Goal: Information Seeking & Learning: Learn about a topic

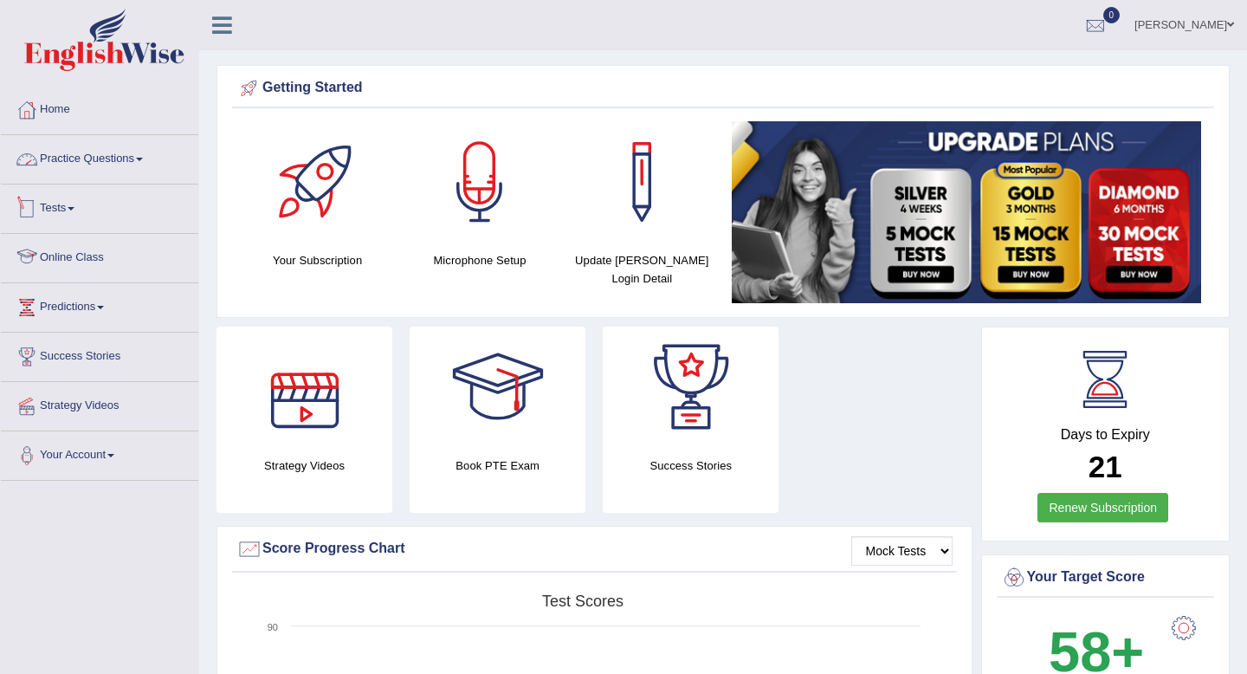
click at [125, 158] on link "Practice Questions" at bounding box center [99, 156] width 197 height 43
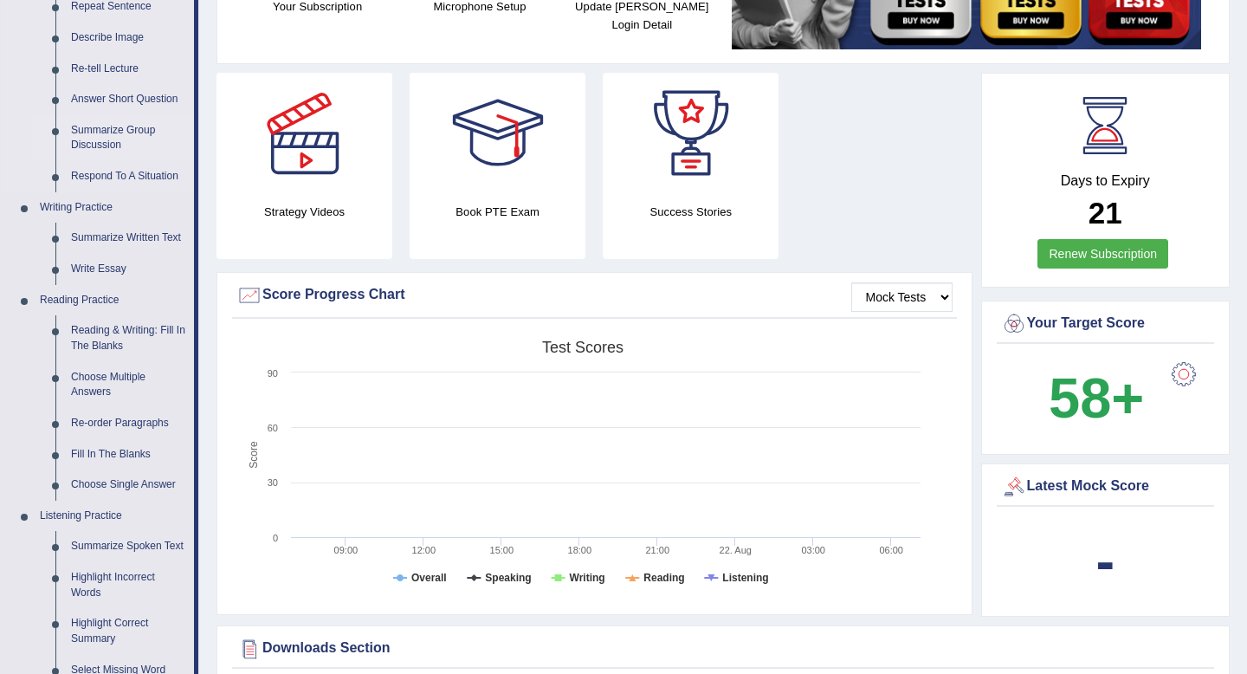
scroll to position [259, 0]
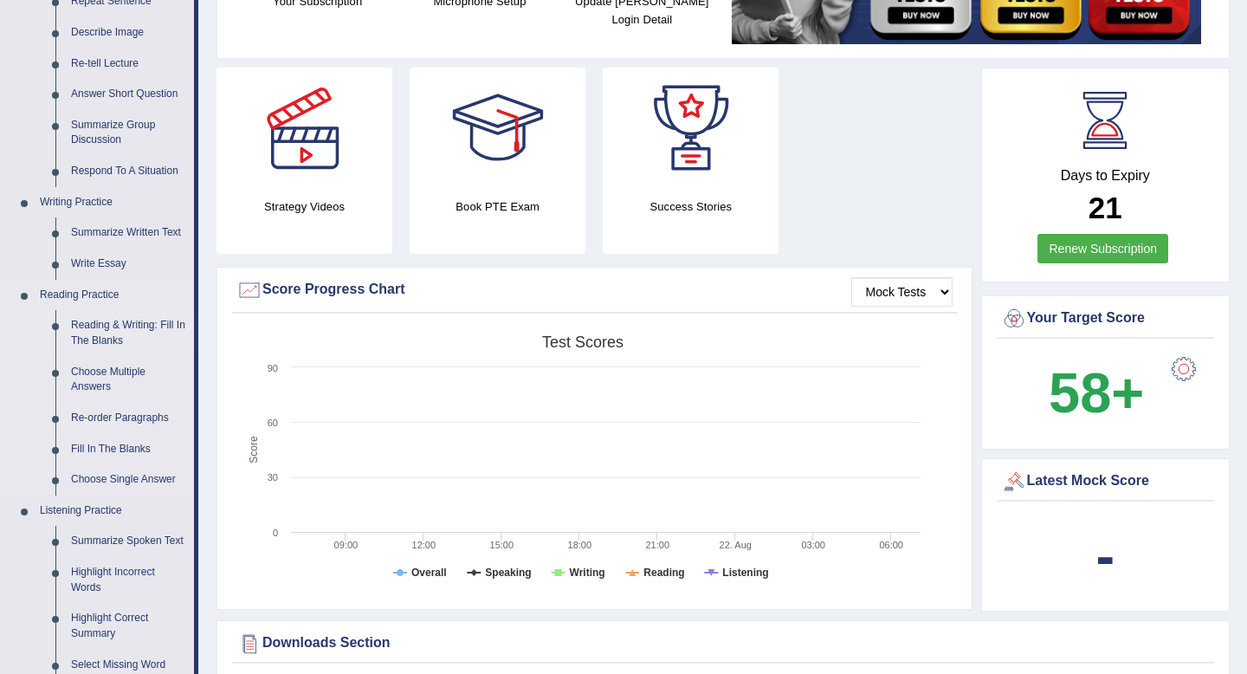
click at [131, 339] on link "Reading & Writing: Fill In The Blanks" at bounding box center [128, 333] width 131 height 46
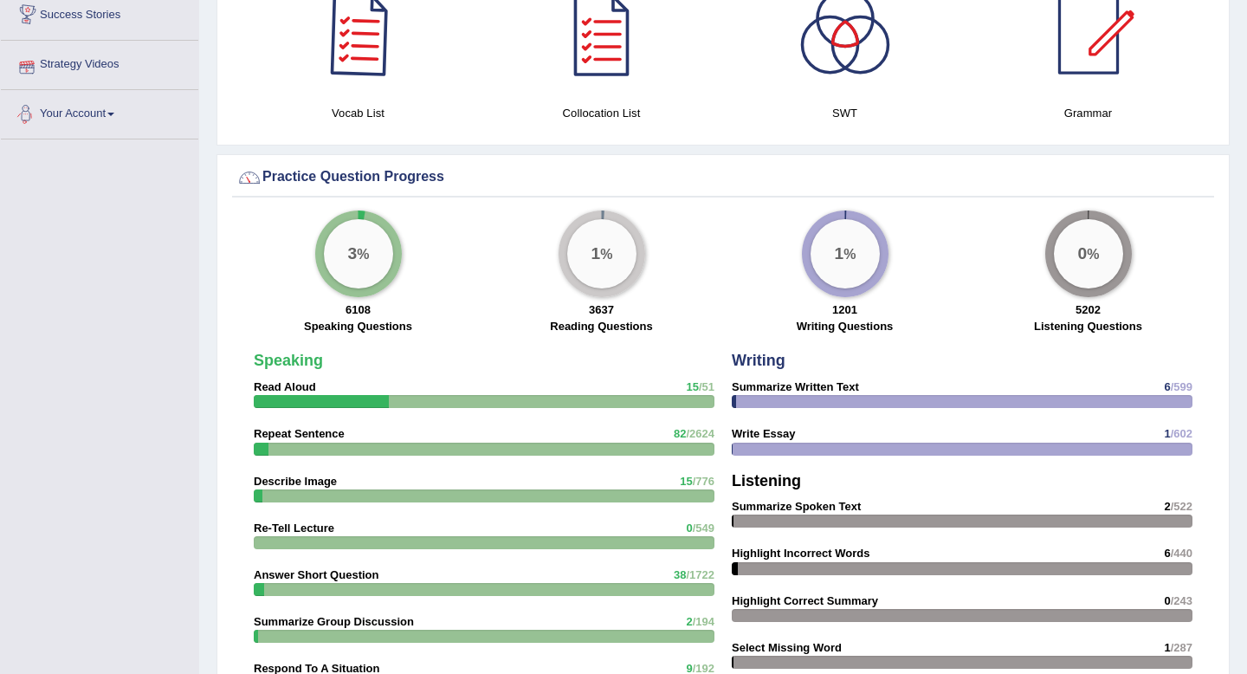
scroll to position [1039, 0]
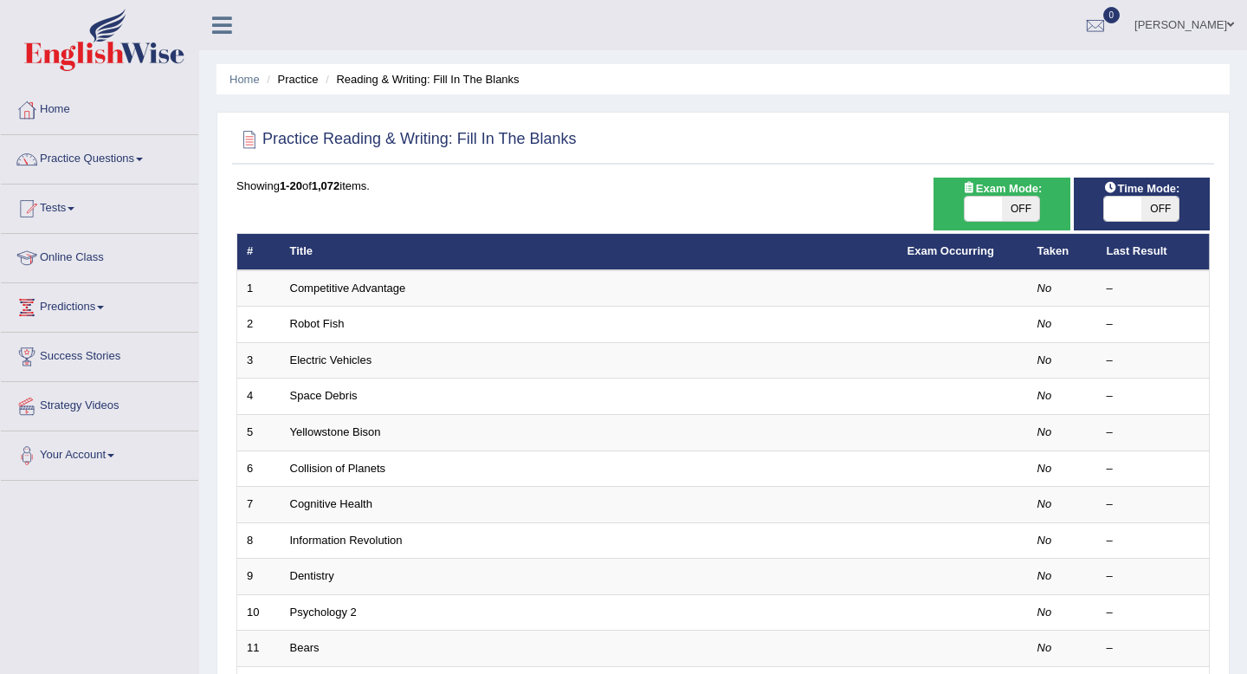
click at [1010, 212] on span "OFF" at bounding box center [1020, 209] width 37 height 24
checkbox input "true"
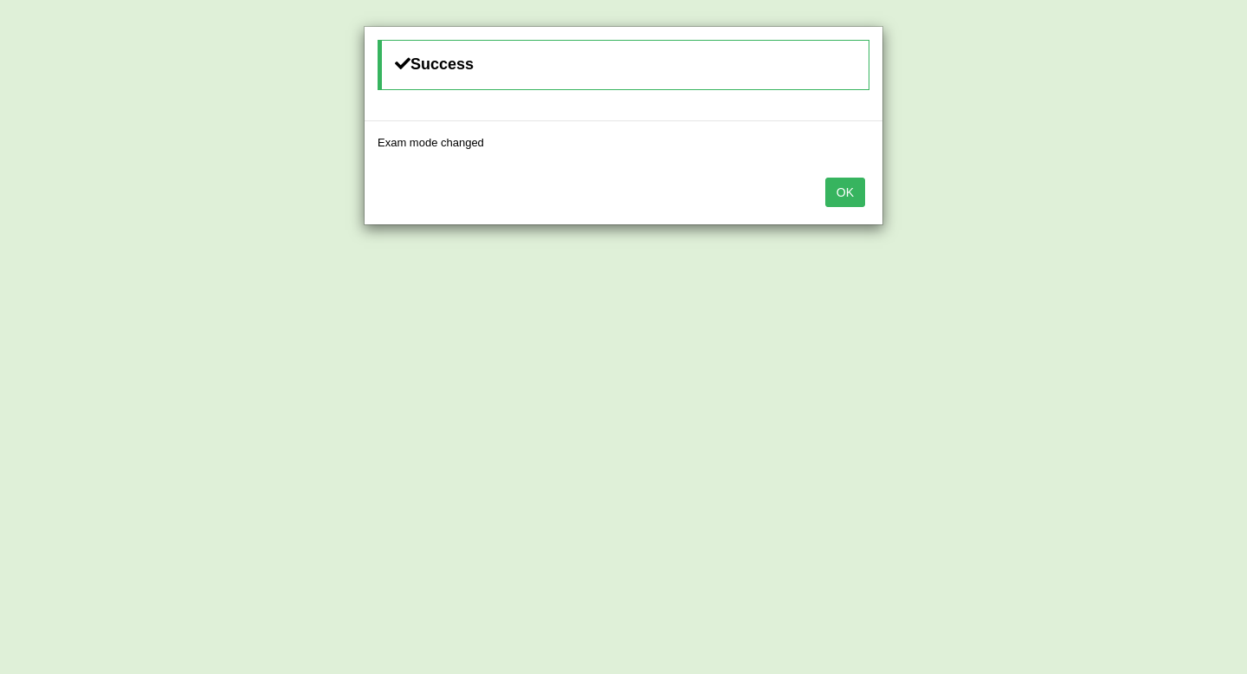
click at [839, 208] on div "OK" at bounding box center [624, 194] width 518 height 61
click at [839, 200] on button "OK" at bounding box center [845, 192] width 40 height 29
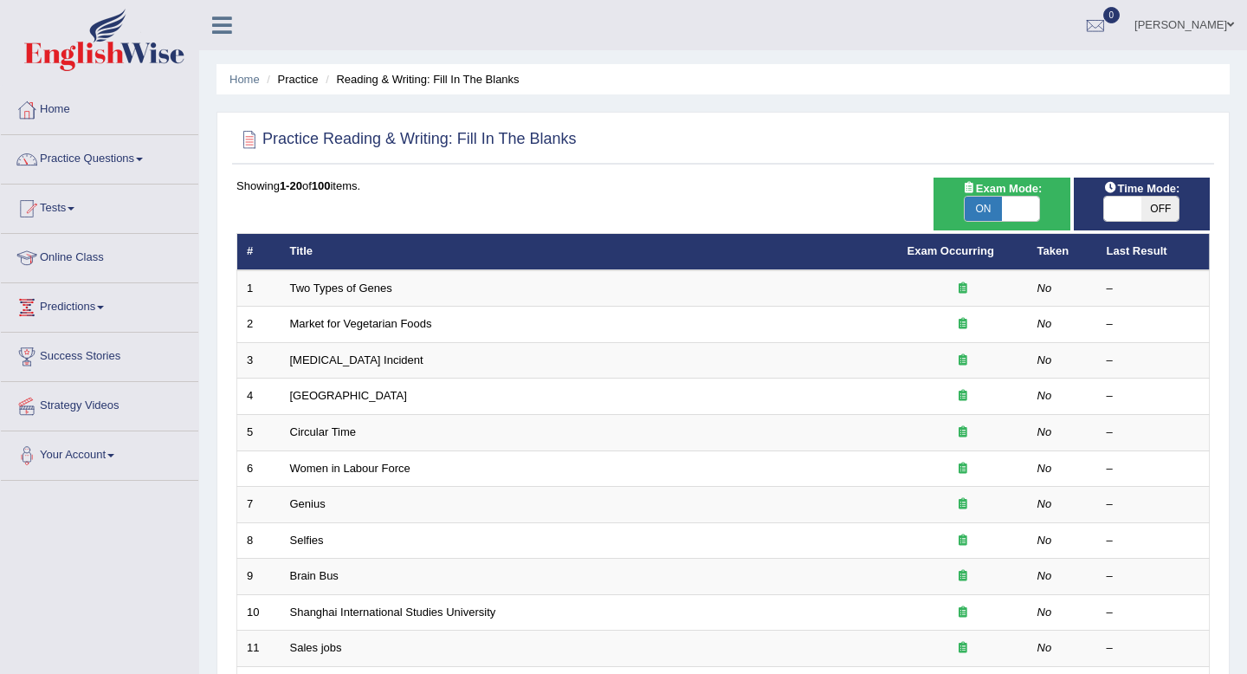
click at [1133, 212] on span at bounding box center [1122, 209] width 37 height 24
click at [1172, 207] on span "OFF" at bounding box center [1159, 209] width 37 height 24
checkbox input "true"
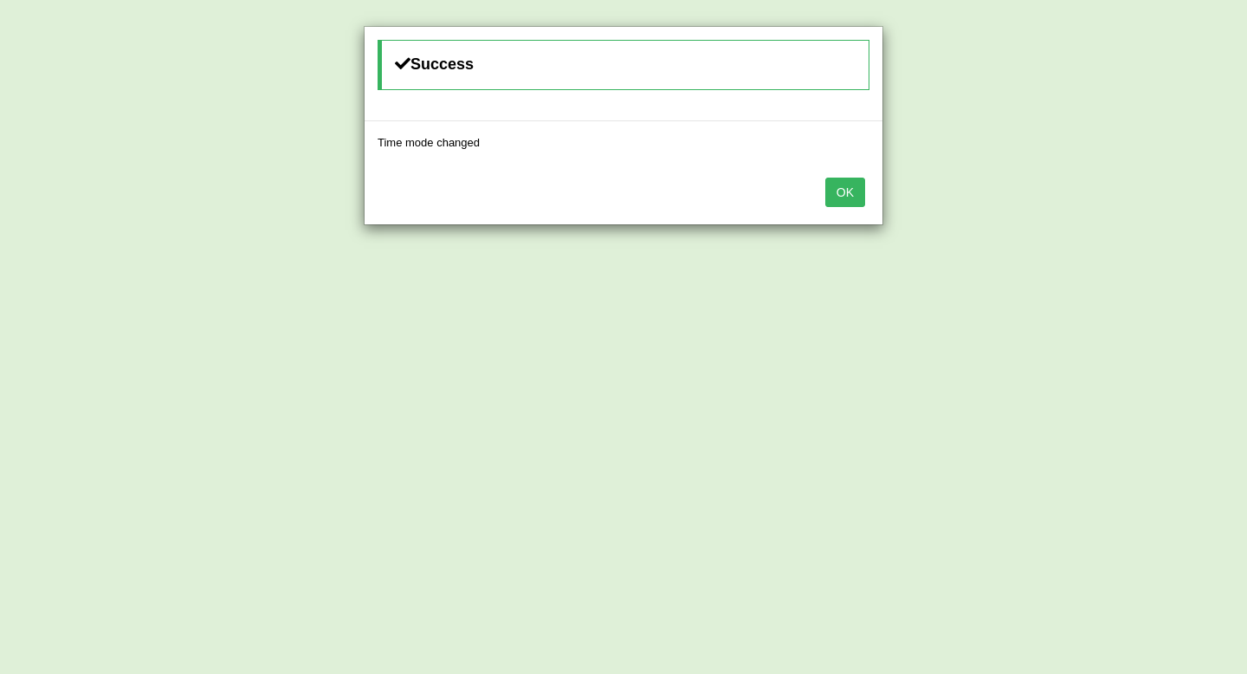
click at [851, 197] on button "OK" at bounding box center [845, 192] width 40 height 29
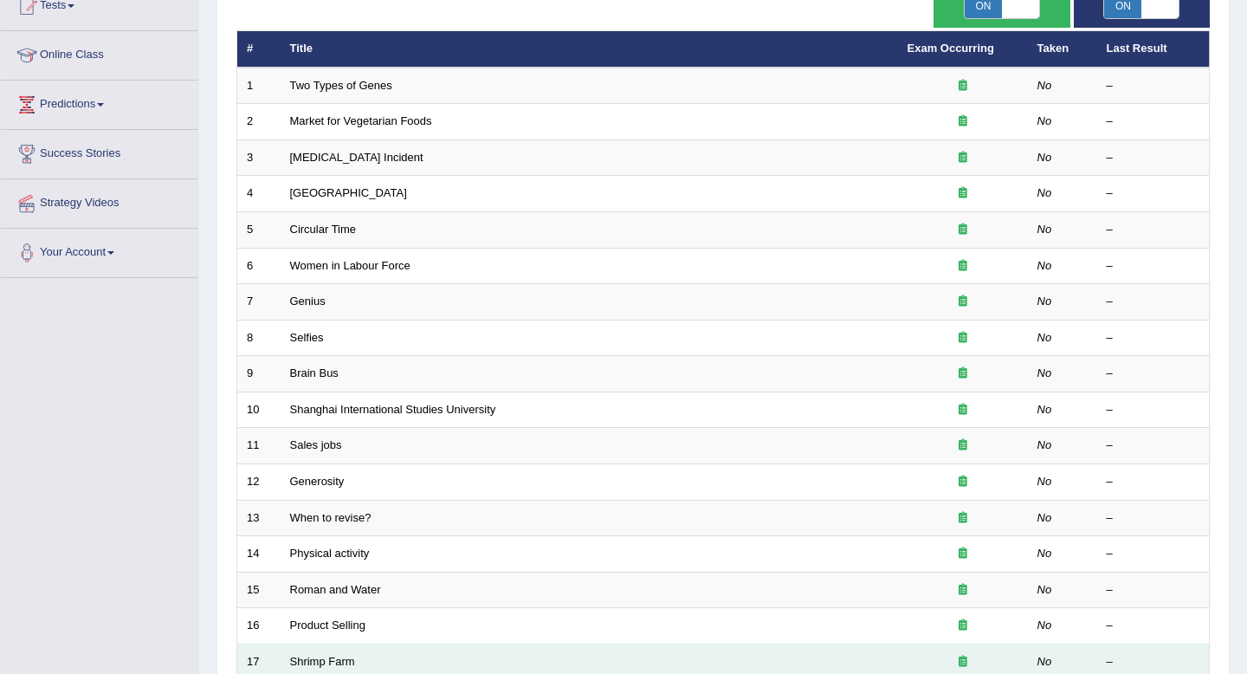
scroll to position [100, 0]
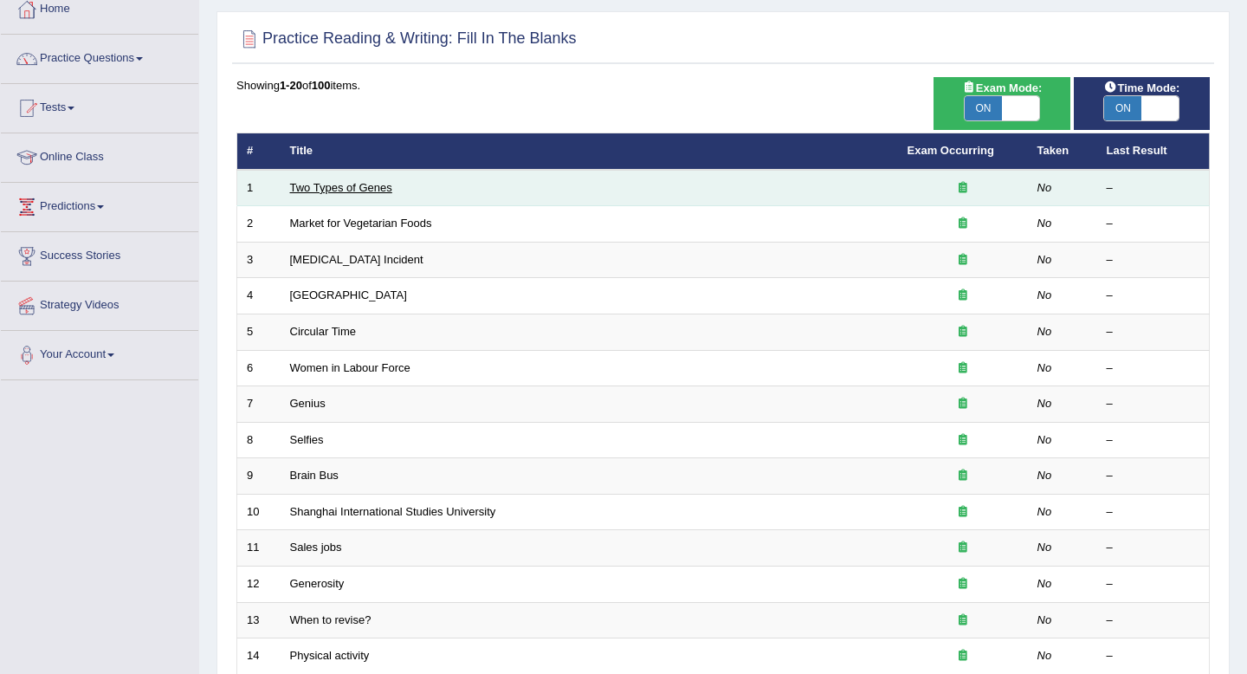
click at [358, 186] on link "Two Types of Genes" at bounding box center [341, 187] width 102 height 13
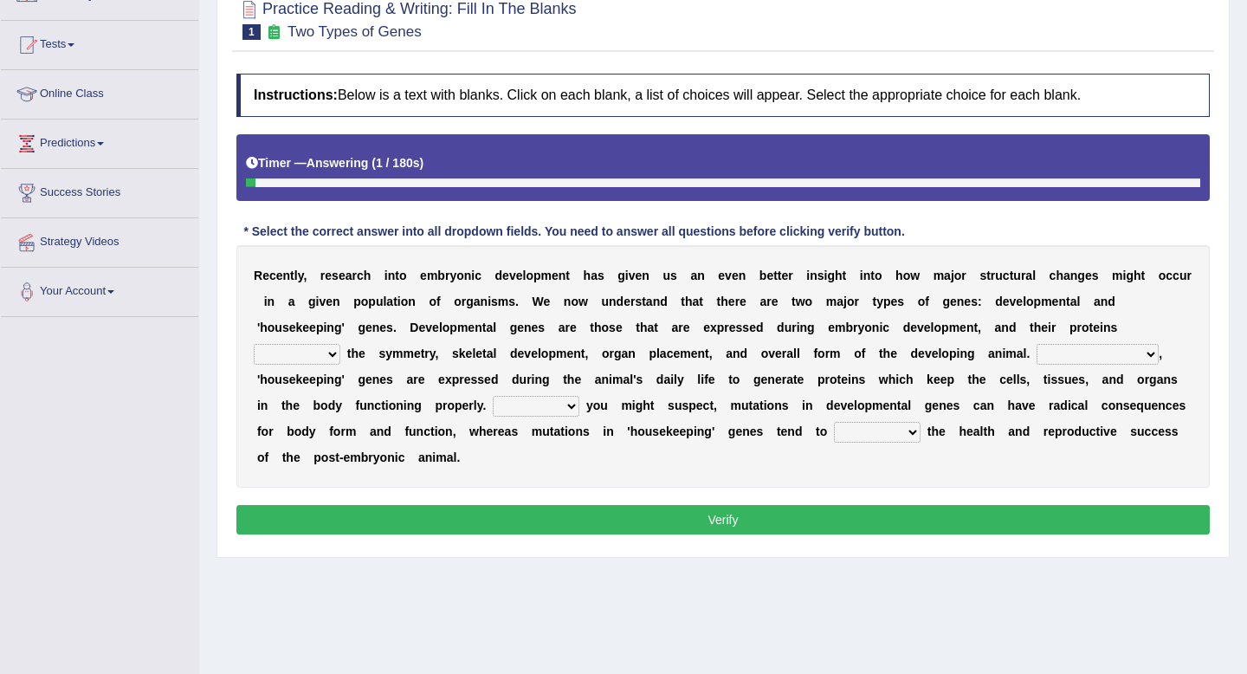
scroll to position [166, 0]
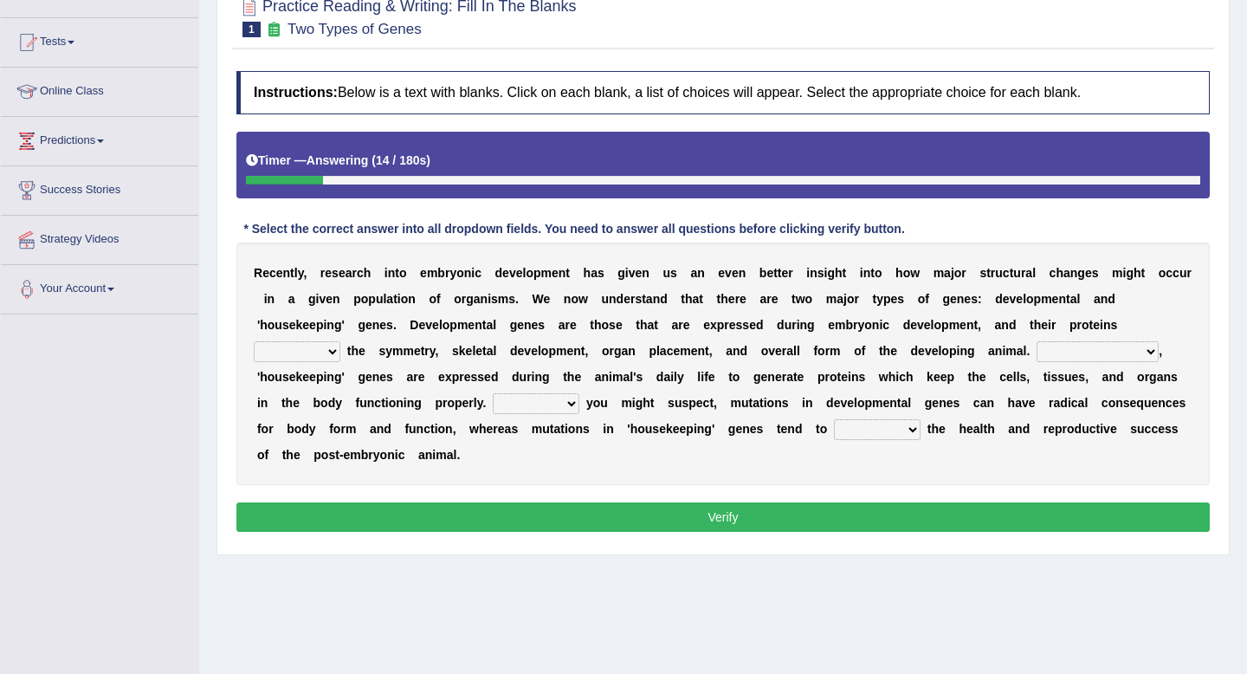
click at [314, 342] on select "push control hold elevate" at bounding box center [297, 351] width 87 height 21
select select "control"
click at [254, 341] on select "push control hold elevate" at bounding box center [297, 351] width 87 height 21
click at [1072, 353] on select "Correspondingly Inclusively Conversely In contrast" at bounding box center [1098, 351] width 122 height 21
click at [1037, 341] on select "Correspondingly Inclusively Conversely In contrast" at bounding box center [1098, 351] width 122 height 21
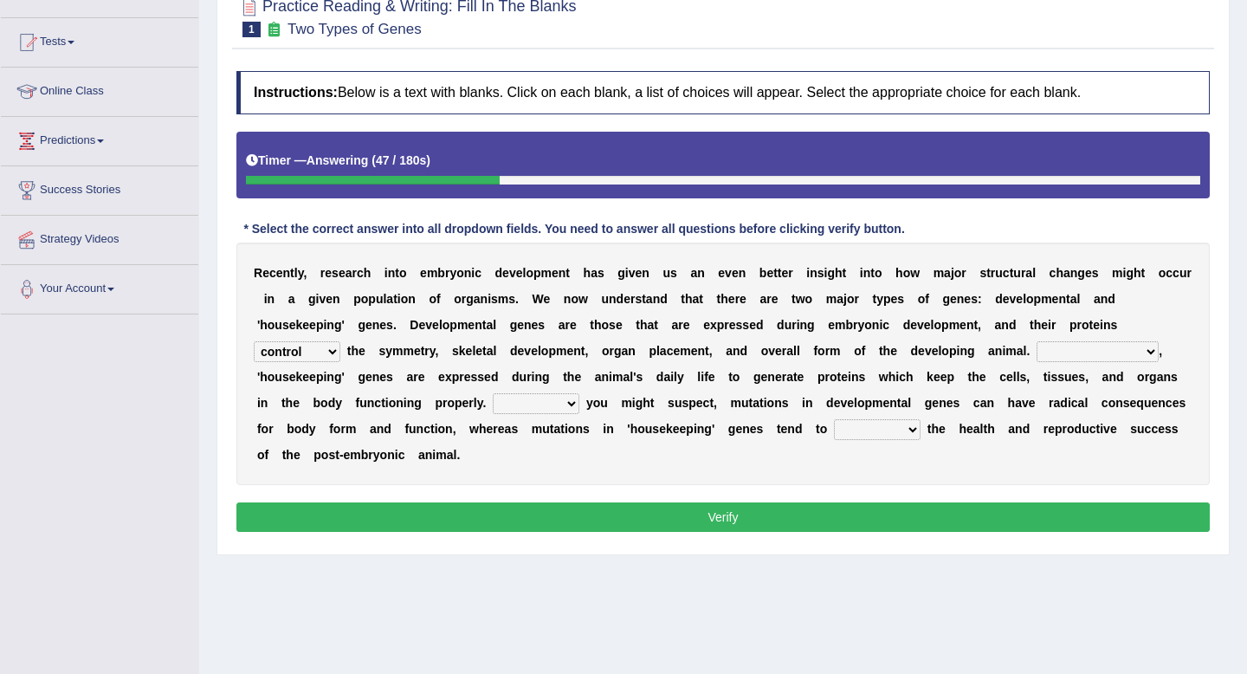
click at [1076, 354] on select "Correspondingly Inclusively Conversely In contrast" at bounding box center [1098, 351] width 122 height 21
select select "Inclusively"
click at [1037, 341] on select "Correspondingly Inclusively Conversely In contrast" at bounding box center [1098, 351] width 122 height 21
click at [540, 409] on select "For As With Within" at bounding box center [536, 403] width 87 height 21
select select "As"
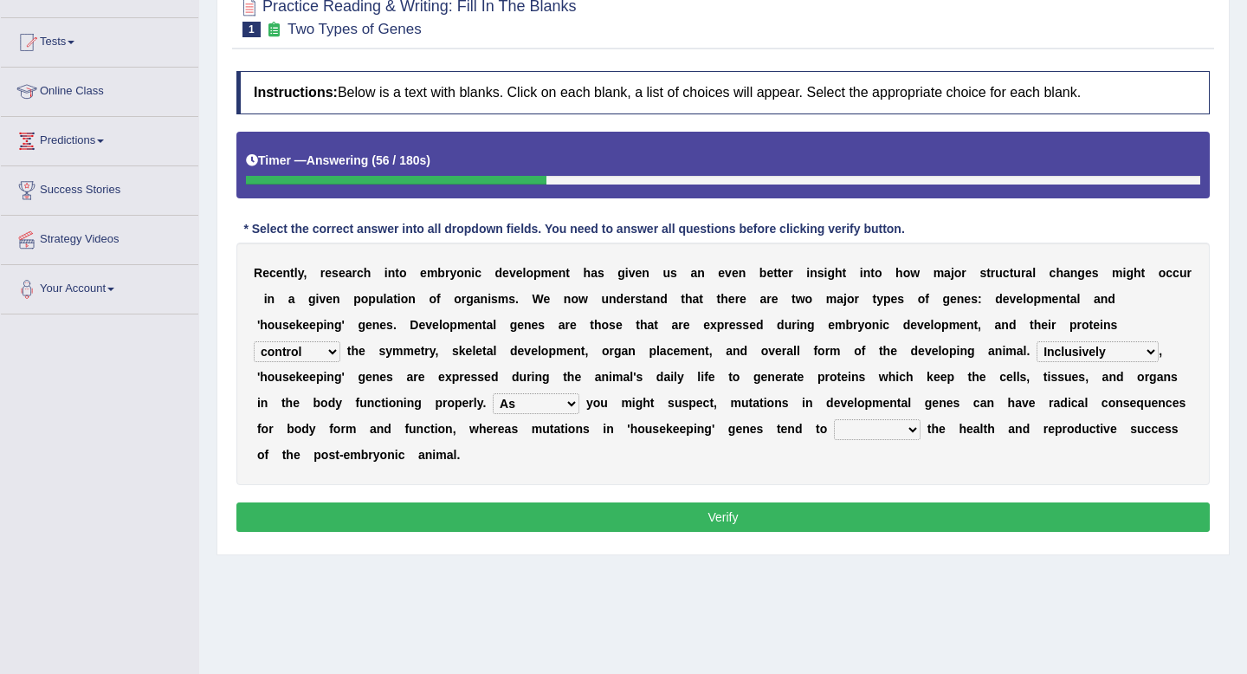
click at [493, 393] on select "For As With Within" at bounding box center [536, 403] width 87 height 21
click at [851, 434] on select "affect effect interrupt defect" at bounding box center [877, 429] width 87 height 21
select select "affect"
click at [834, 419] on select "affect effect interrupt defect" at bounding box center [877, 429] width 87 height 21
click at [897, 521] on button "Verify" at bounding box center [722, 516] width 973 height 29
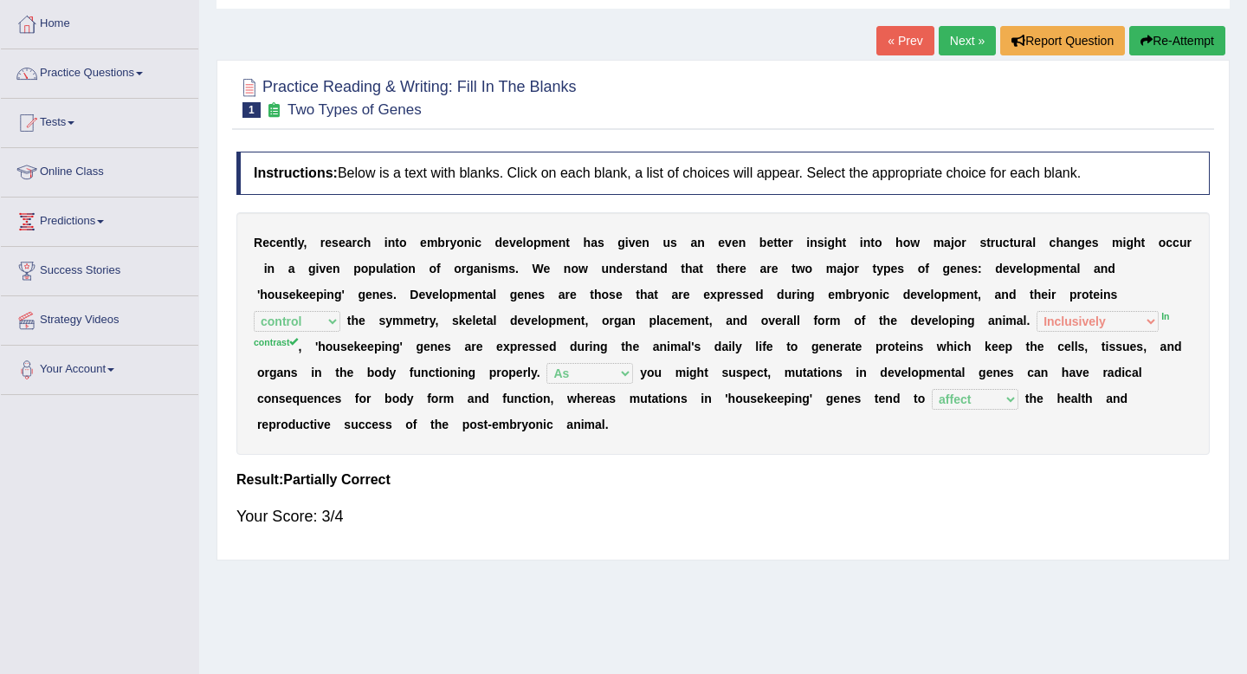
scroll to position [30, 0]
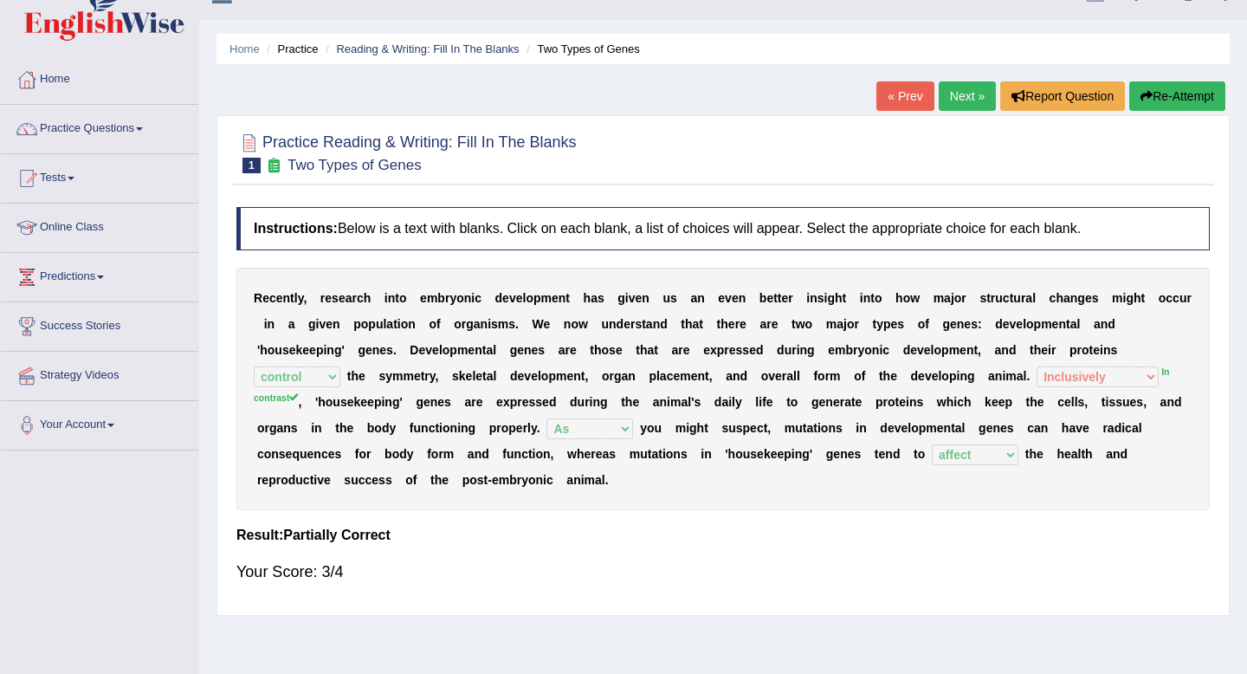
click at [946, 99] on link "Next »" at bounding box center [967, 95] width 57 height 29
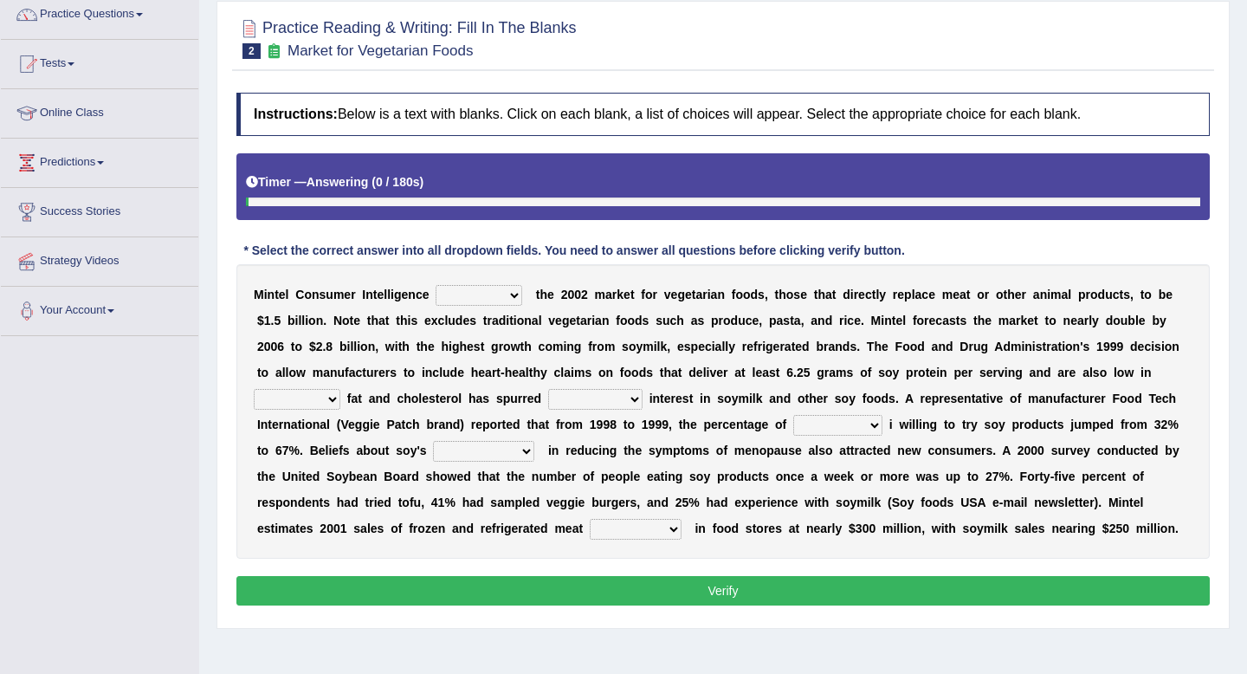
scroll to position [211, 0]
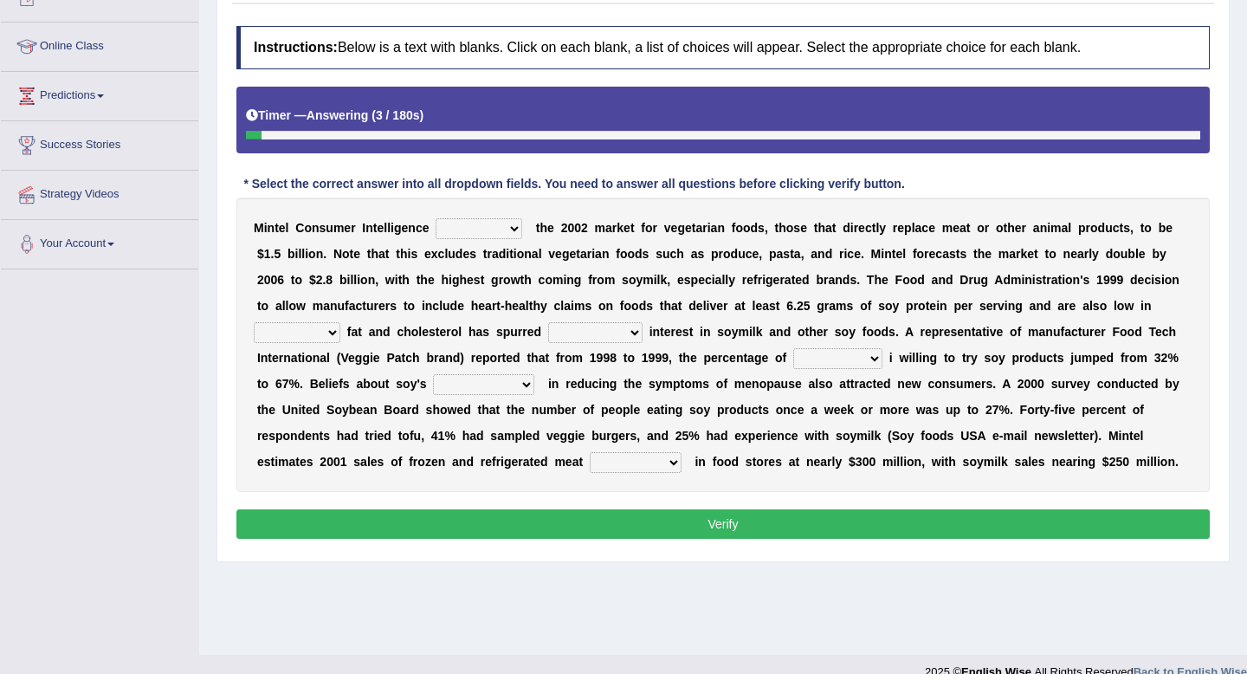
click at [508, 235] on select "deals fulfills creates estimates" at bounding box center [479, 228] width 87 height 21
select select "estimates"
click at [436, 218] on select "deals fulfills creates estimates" at bounding box center [479, 228] width 87 height 21
click at [313, 338] on select "saturated solid acid liquid" at bounding box center [297, 332] width 87 height 21
select select "saturated"
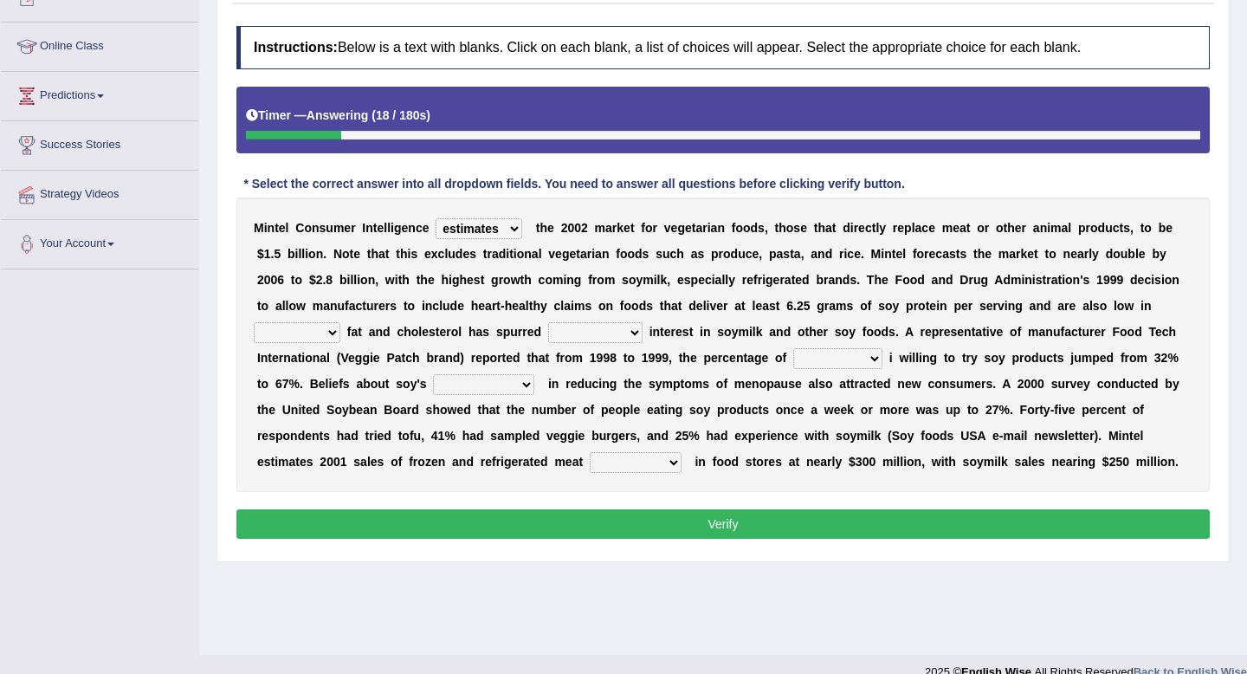
click at [254, 322] on select "saturated solid acid liquid" at bounding box center [297, 332] width 87 height 21
click at [606, 336] on select "good big tremendous extreme" at bounding box center [595, 332] width 94 height 21
select select "big"
click at [548, 322] on select "good big tremendous extreme" at bounding box center [595, 332] width 94 height 21
click at [618, 335] on select "good big tremendous extreme" at bounding box center [595, 332] width 94 height 21
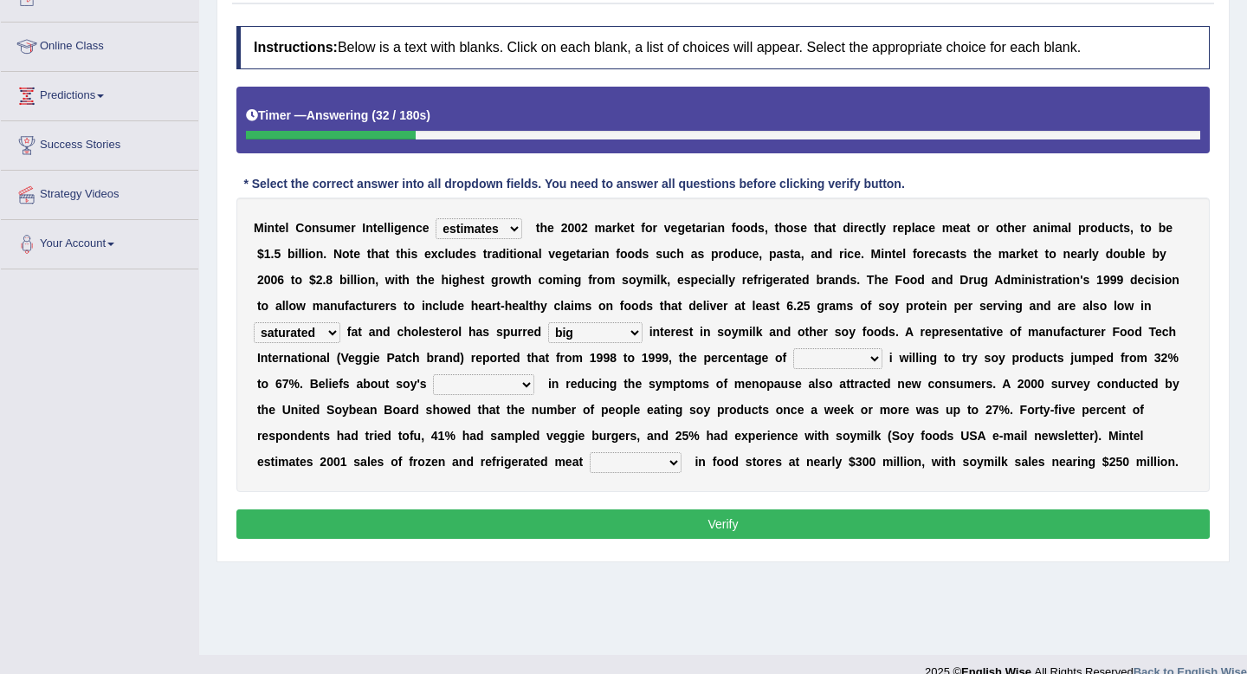
click at [548, 322] on select "good big tremendous extreme" at bounding box center [595, 332] width 94 height 21
click at [854, 356] on select "guests consumers customers clients" at bounding box center [837, 358] width 89 height 21
click at [794, 348] on select "guests consumers customers clients" at bounding box center [837, 358] width 89 height 21
click at [844, 359] on select "guests consumers customers clients" at bounding box center [837, 358] width 89 height 21
click at [794, 348] on select "guests consumers customers clients" at bounding box center [837, 358] width 89 height 21
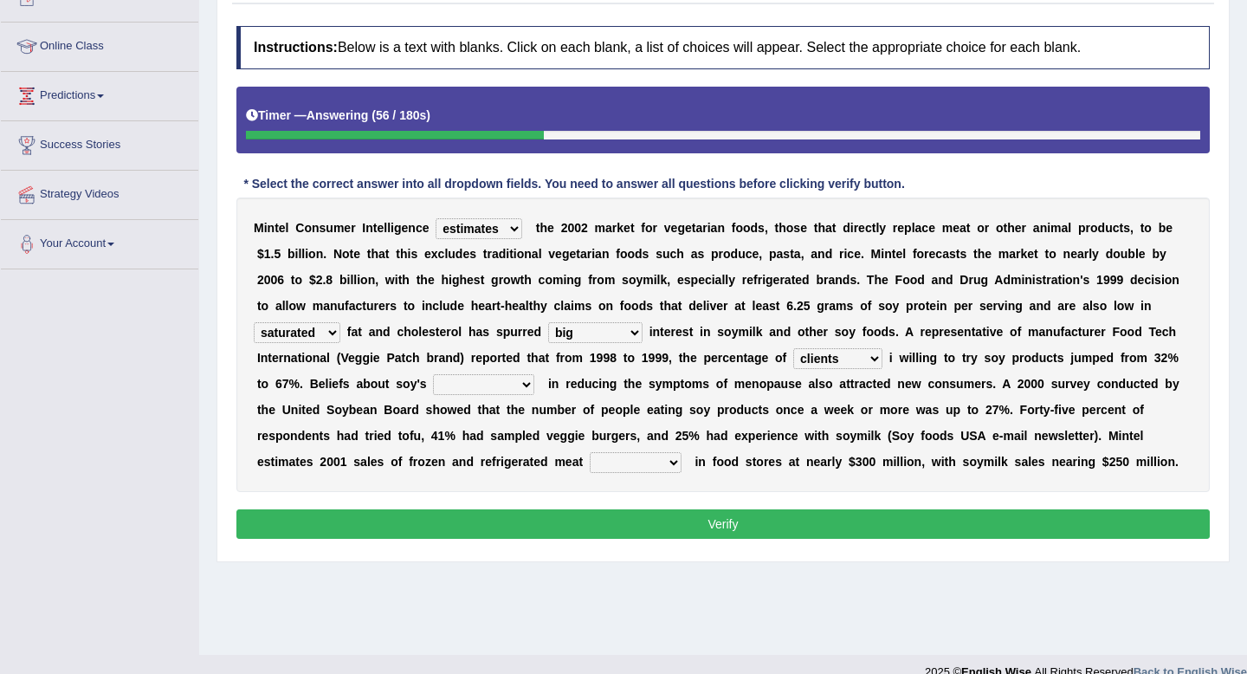
click at [848, 360] on select "guests consumers customers clients" at bounding box center [837, 358] width 89 height 21
click at [794, 348] on select "guests consumers customers clients" at bounding box center [837, 358] width 89 height 21
click at [863, 365] on select "guests consumers customers clients" at bounding box center [837, 358] width 89 height 21
click at [859, 363] on select "guests consumers customers clients" at bounding box center [837, 358] width 89 height 21
select select "consumers"
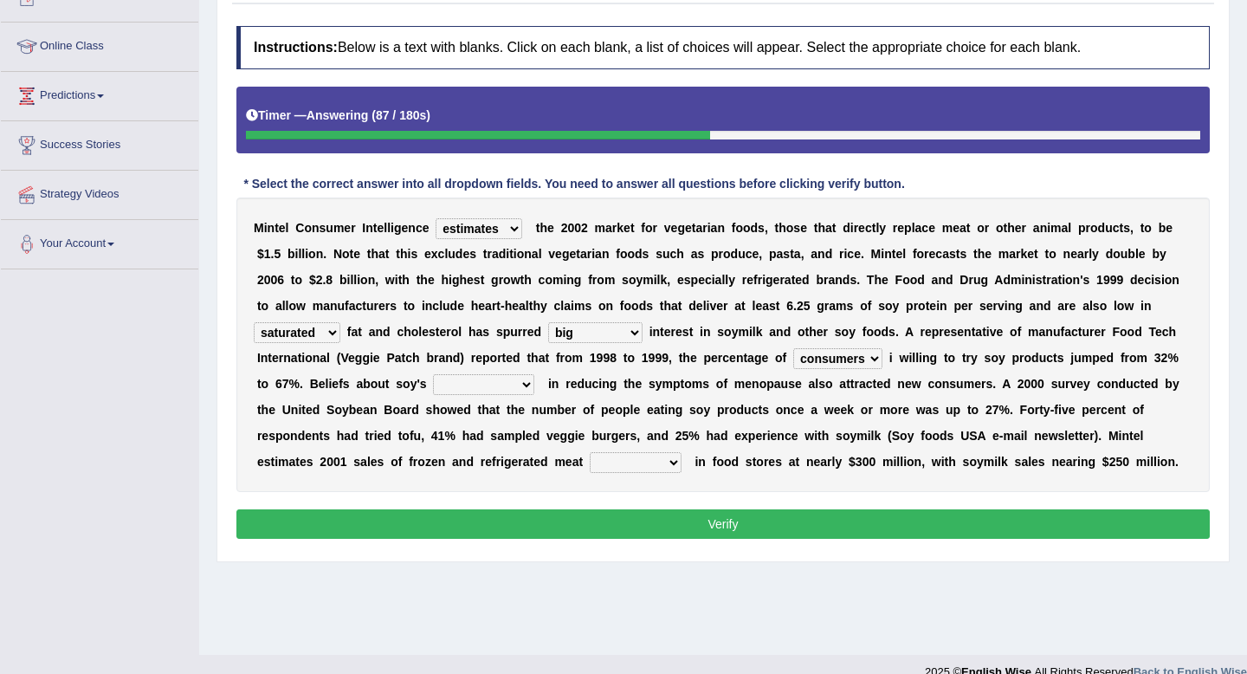
click at [794, 348] on select "guests consumers customers clients" at bounding box center [837, 358] width 89 height 21
click at [474, 380] on select "effectiveness timeliness efficiency goodness" at bounding box center [483, 384] width 101 height 21
click at [434, 374] on select "effectiveness timeliness efficiency goodness" at bounding box center [483, 384] width 101 height 21
click at [482, 384] on select "effectiveness timeliness efficiency goodness" at bounding box center [483, 384] width 101 height 21
select select "efficiency"
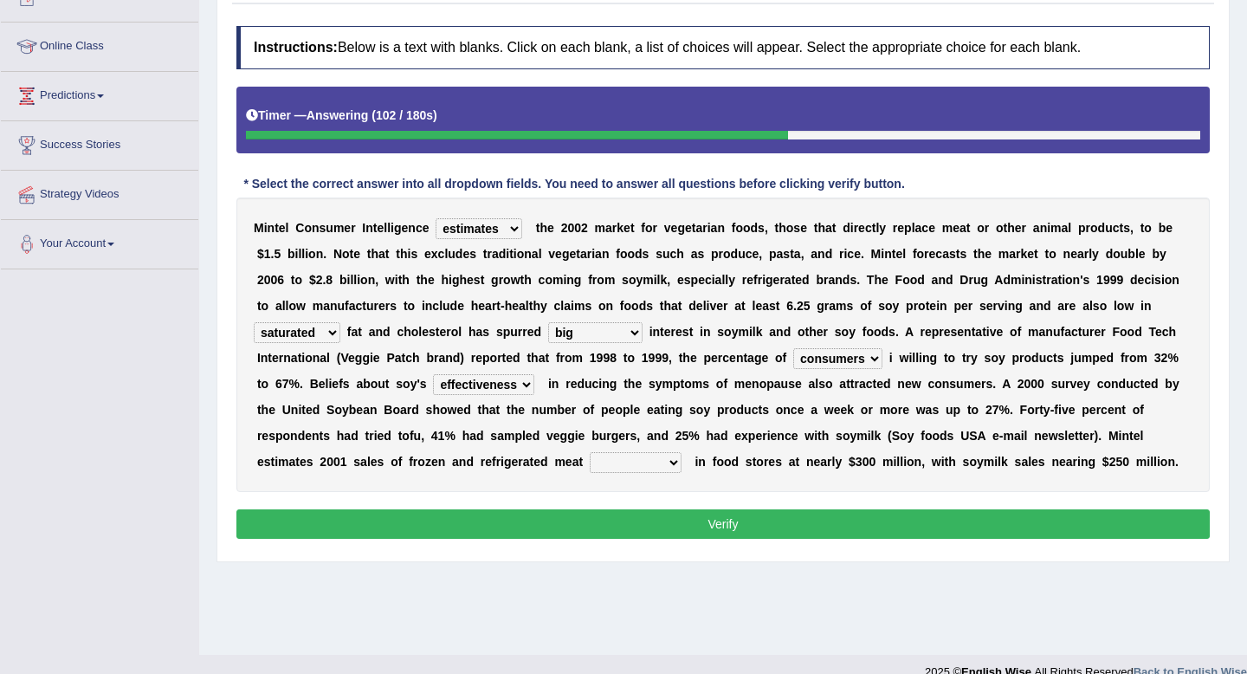
click at [434, 374] on select "effectiveness timeliness efficiency goodness" at bounding box center [483, 384] width 101 height 21
click at [623, 462] on select "foods choices staffs alternatives" at bounding box center [636, 462] width 92 height 21
select select "alternatives"
click at [591, 452] on select "foods choices staffs alternatives" at bounding box center [636, 462] width 92 height 21
click at [634, 536] on button "Verify" at bounding box center [722, 523] width 973 height 29
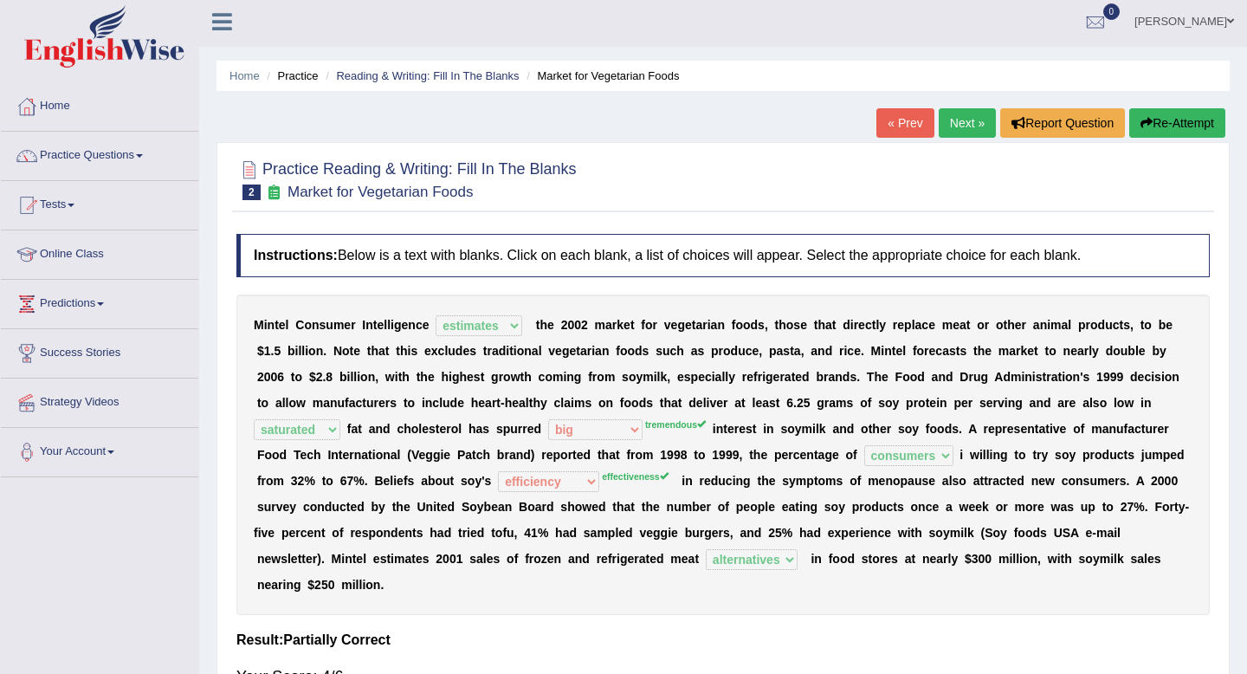
scroll to position [2, 0]
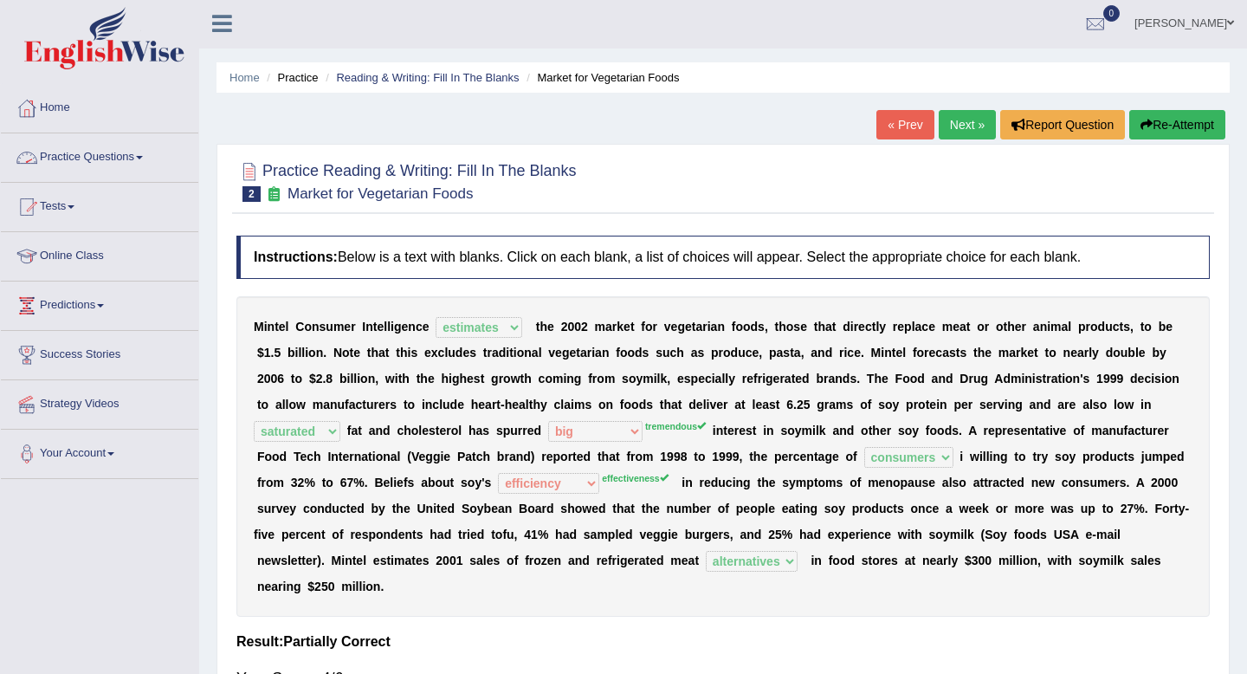
click at [158, 163] on link "Practice Questions" at bounding box center [99, 154] width 197 height 43
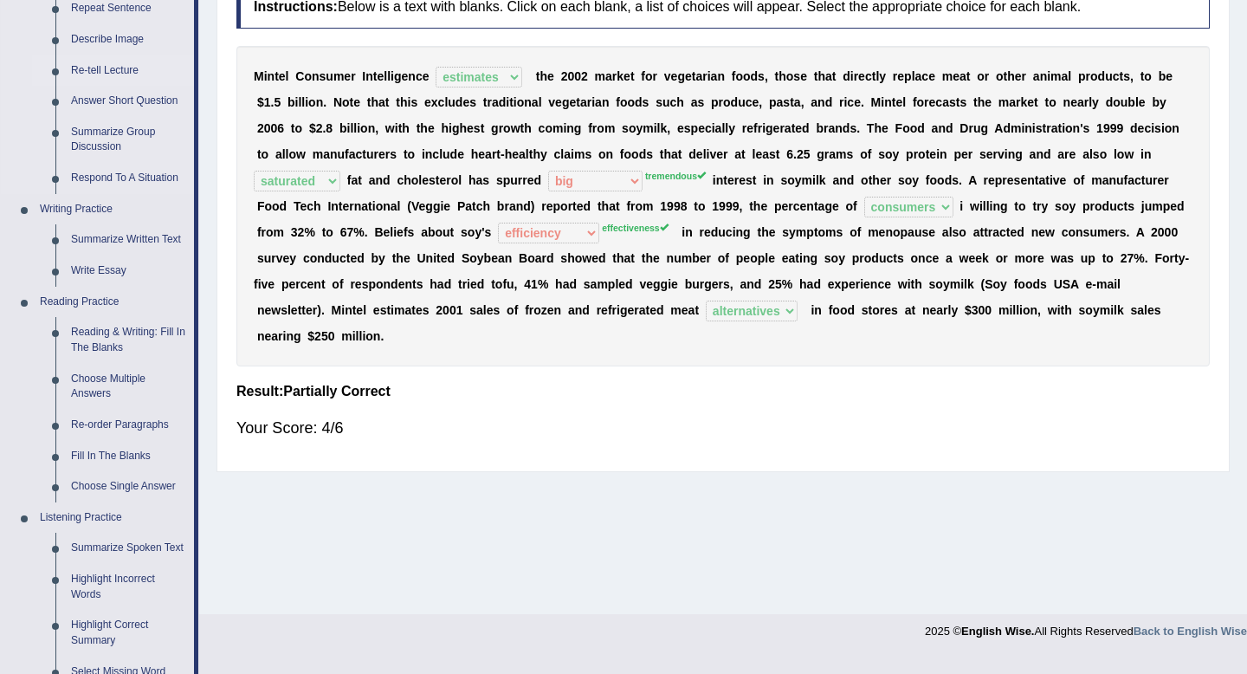
scroll to position [255, 0]
